Goal: Task Accomplishment & Management: Use online tool/utility

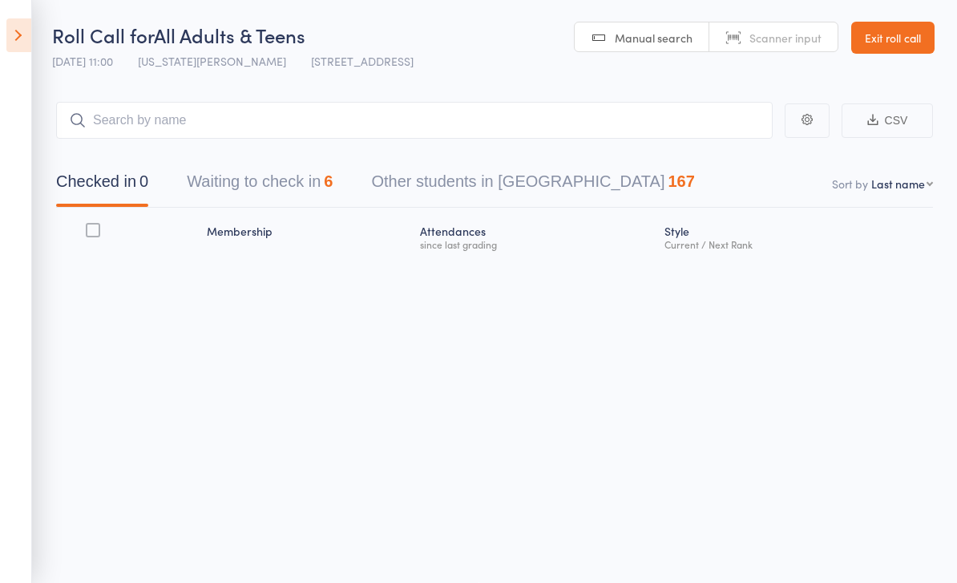
click at [209, 164] on button "Waiting to check in 6" at bounding box center [260, 185] width 146 height 42
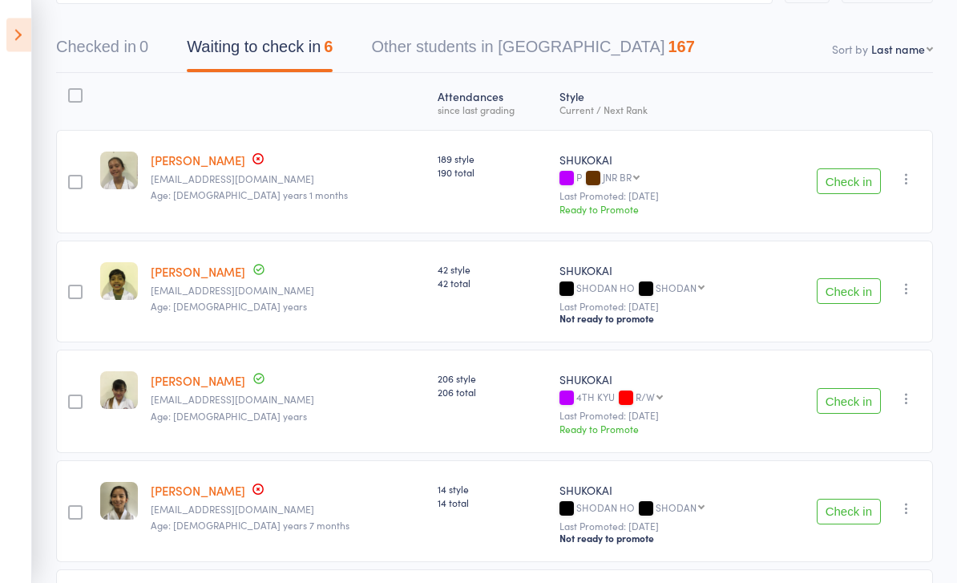
click at [849, 288] on button "Check in" at bounding box center [849, 292] width 64 height 26
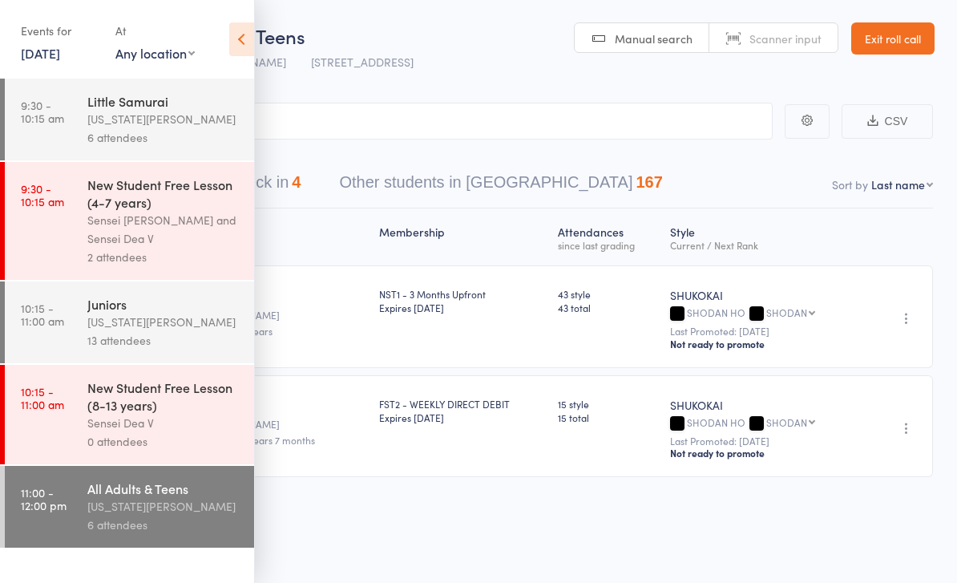
click at [245, 55] on icon at bounding box center [241, 39] width 25 height 34
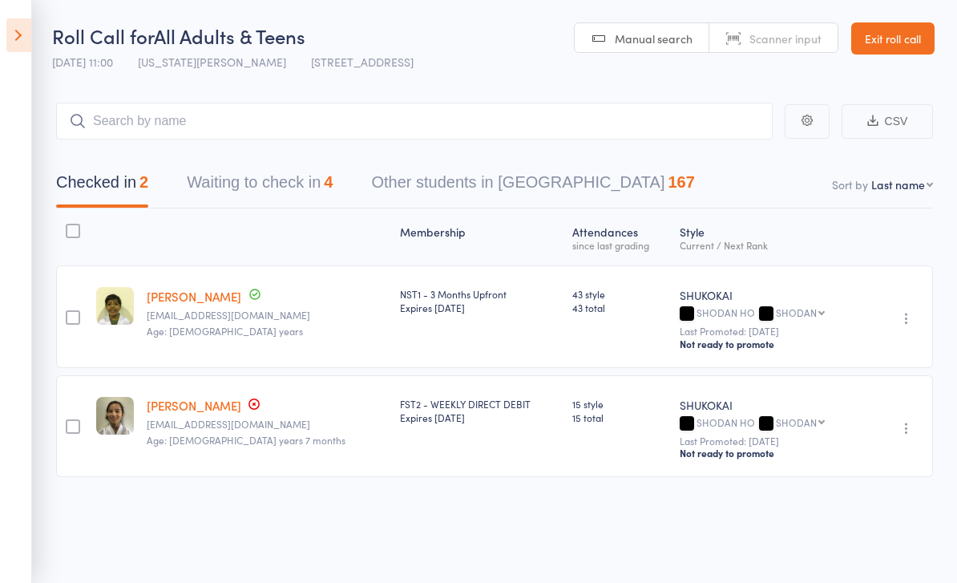
click at [212, 204] on button "Waiting to check in 4" at bounding box center [260, 186] width 146 height 42
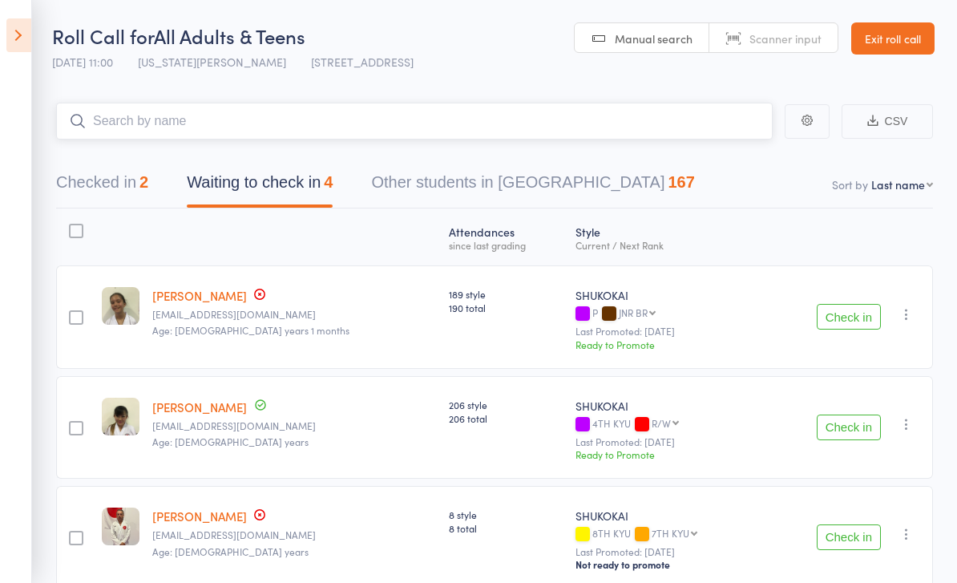
click at [107, 127] on input "search" at bounding box center [414, 121] width 717 height 37
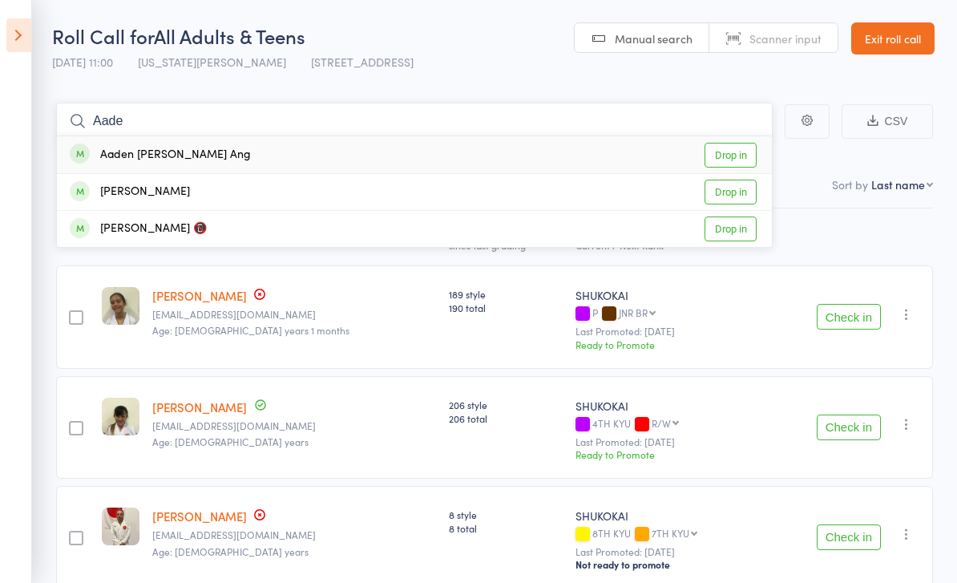
type input "Aade"
click at [735, 148] on link "Drop in" at bounding box center [731, 155] width 52 height 25
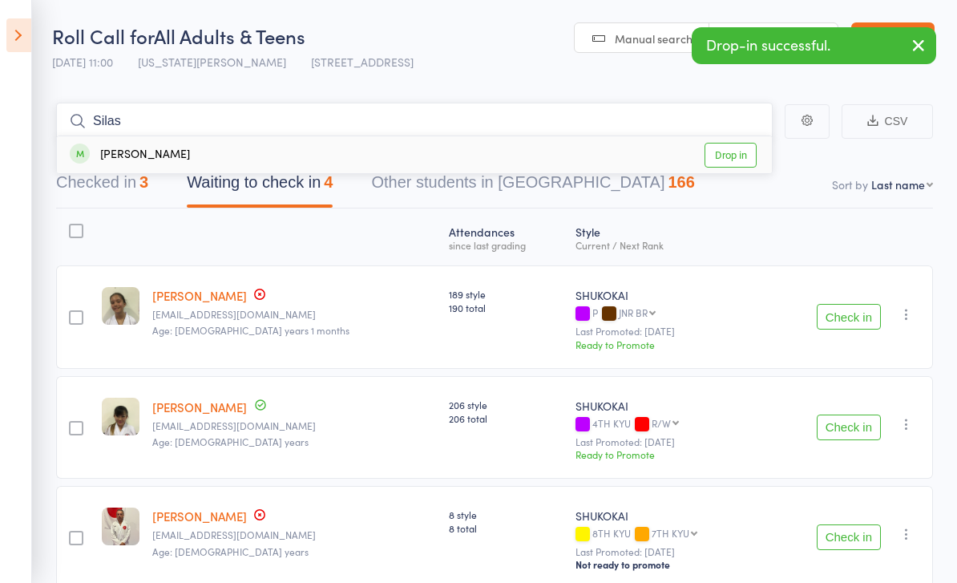
type input "Silas"
click at [726, 147] on link "Drop in" at bounding box center [731, 155] width 52 height 25
type input "Zoe"
click at [730, 156] on link "Drop in" at bounding box center [731, 155] width 52 height 25
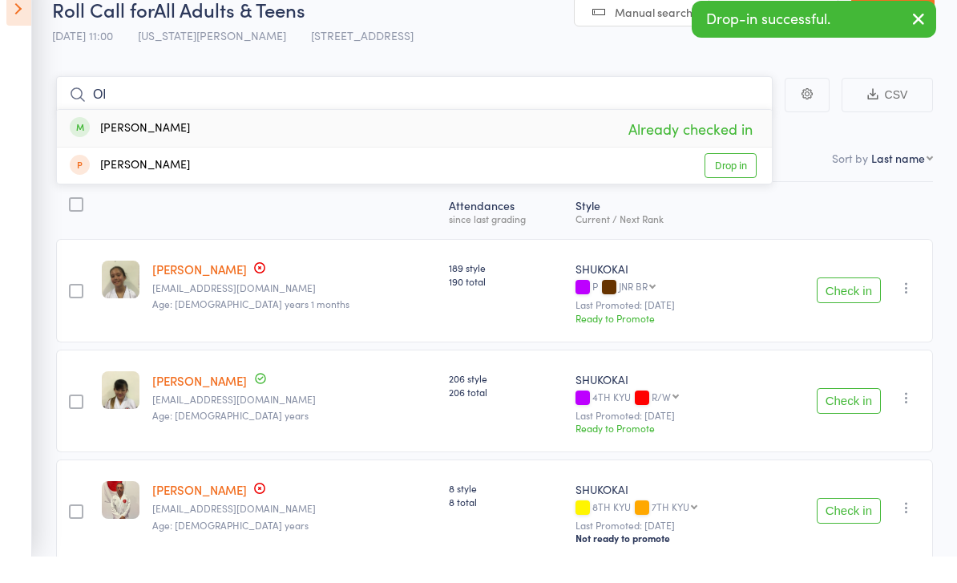
type input "O"
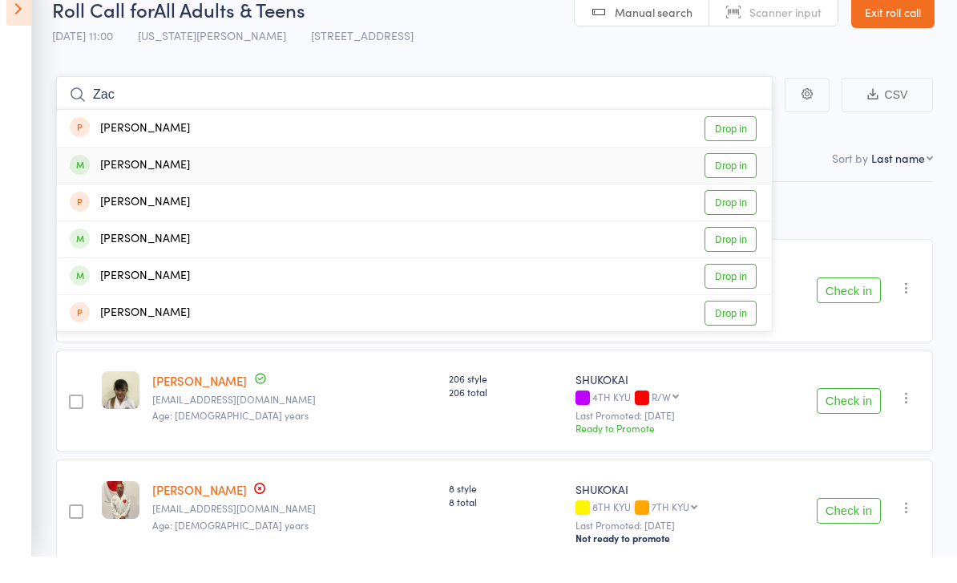
type input "Zac"
click at [748, 180] on link "Drop in" at bounding box center [731, 192] width 52 height 25
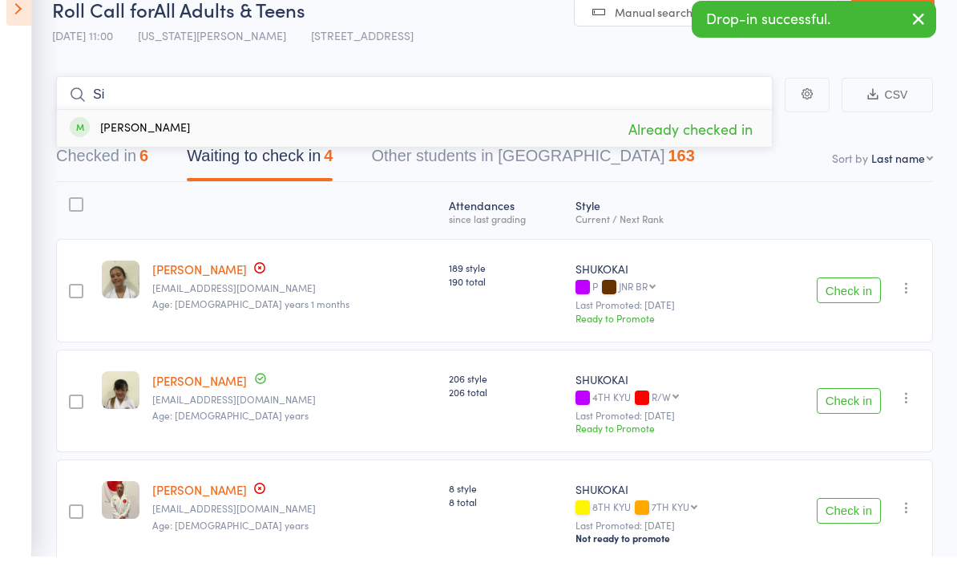
type input "S"
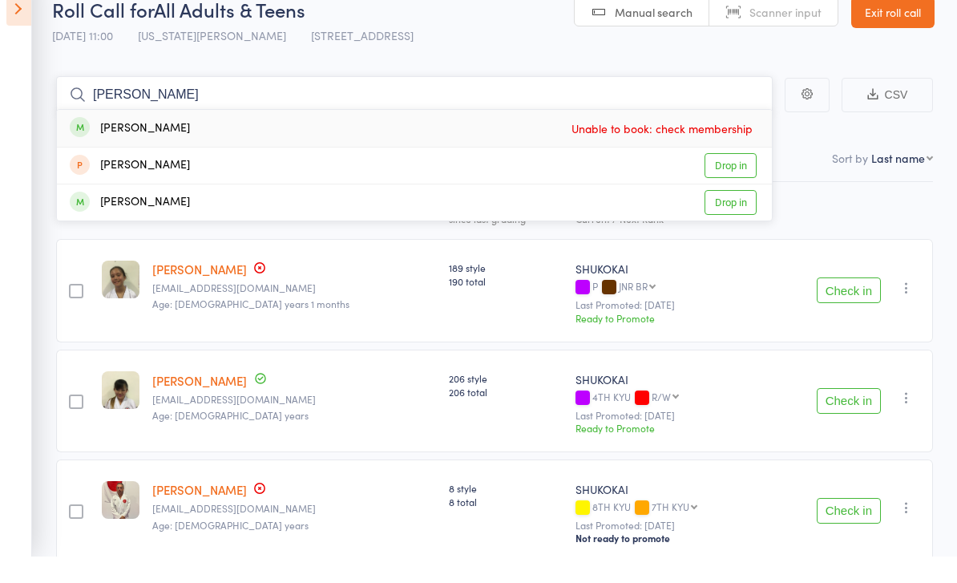
type input "J"
